Goal: Task Accomplishment & Management: Manage account settings

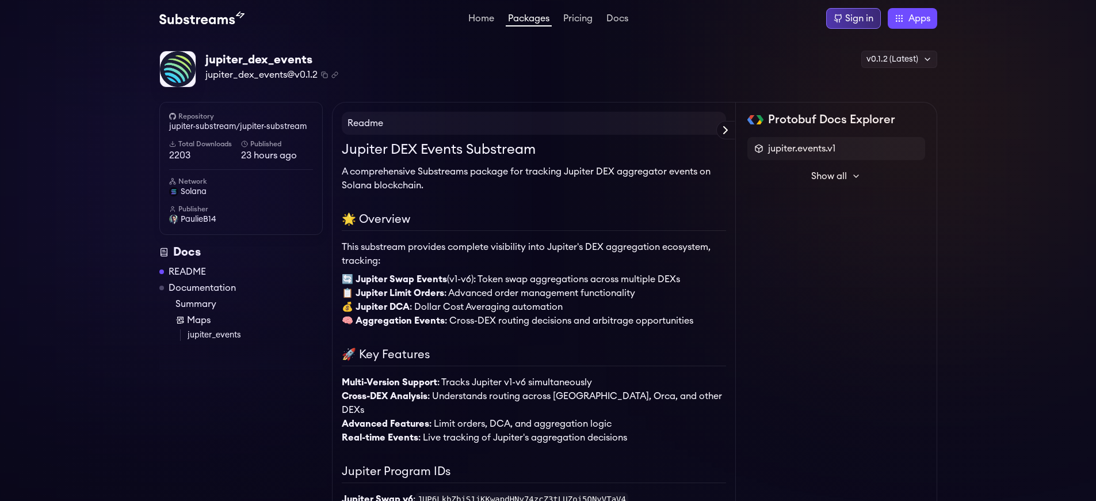
click at [858, 18] on div "Sign in" at bounding box center [859, 19] width 28 height 14
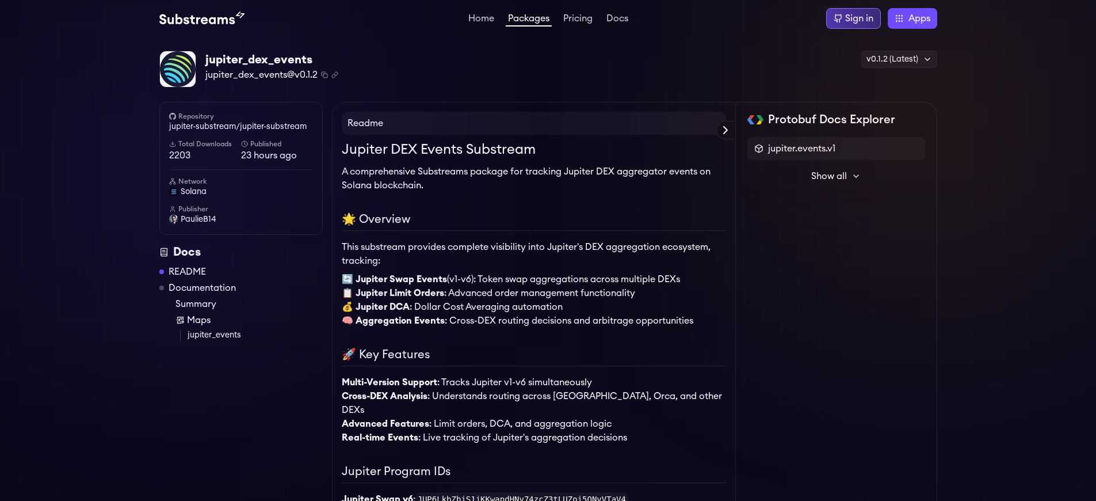
click at [858, 18] on div "Sign in" at bounding box center [859, 19] width 28 height 14
